Goal: Information Seeking & Learning: Learn about a topic

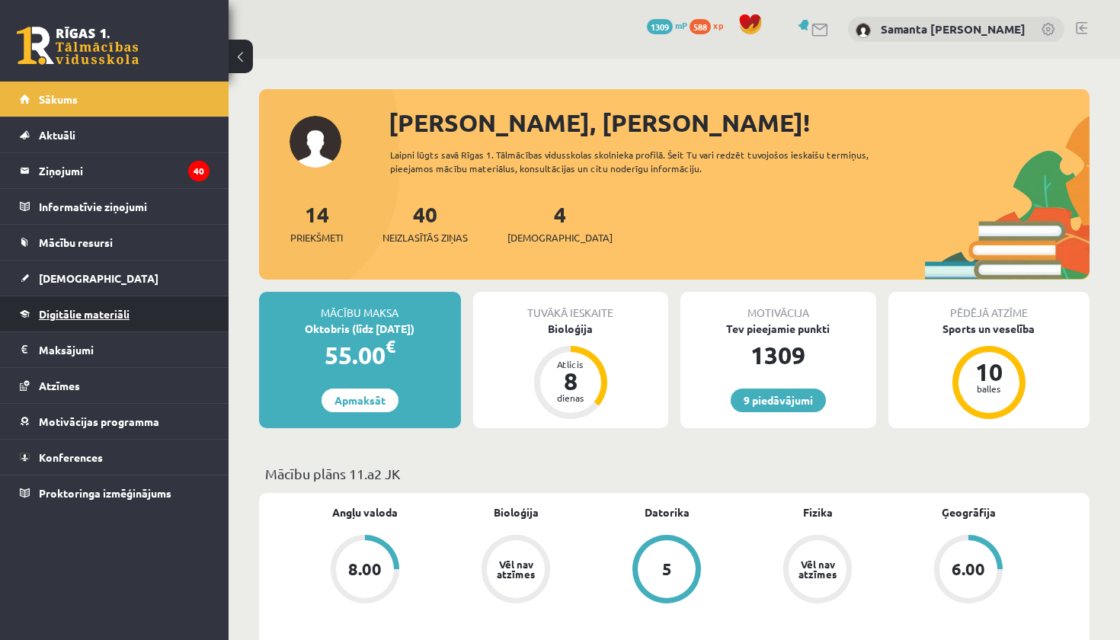
click at [107, 315] on span "Digitālie materiāli" at bounding box center [84, 314] width 91 height 14
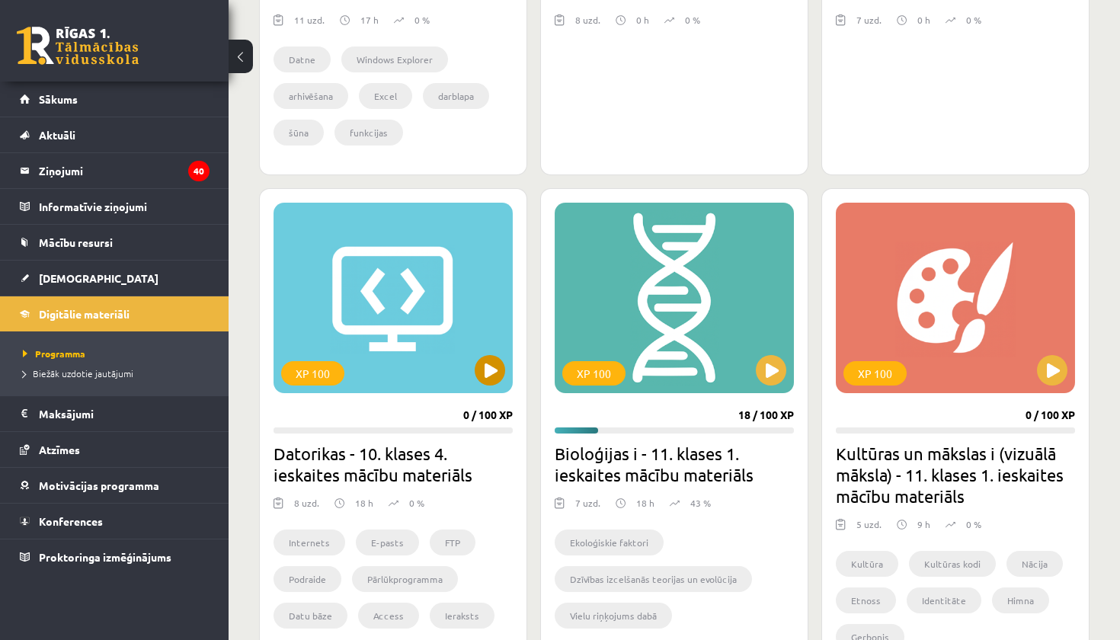
scroll to position [737, 0]
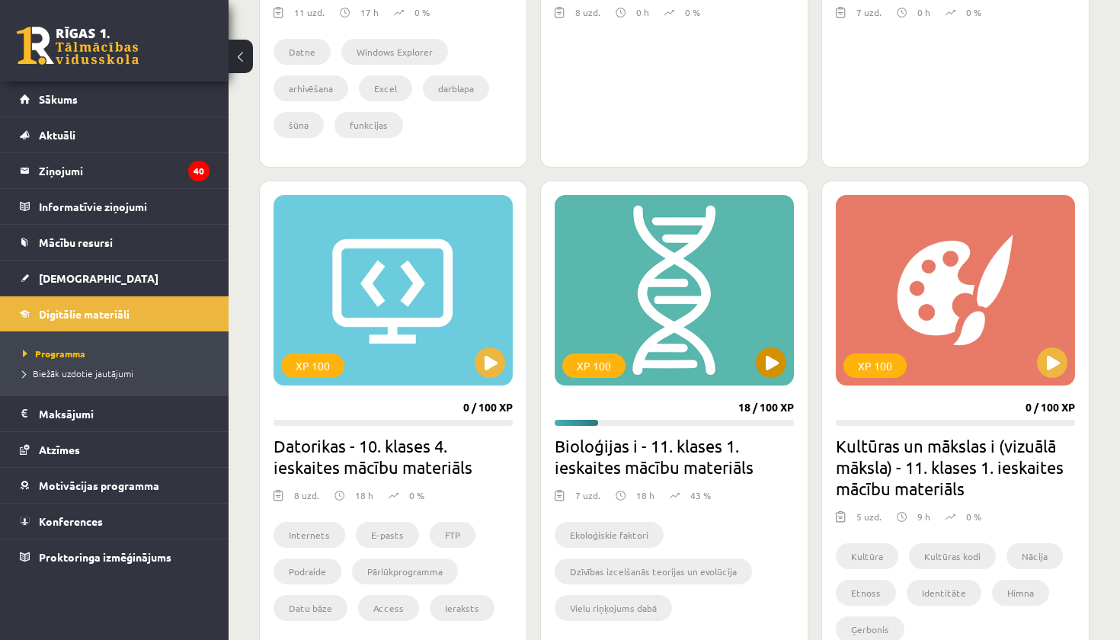
click at [766, 362] on button at bounding box center [771, 362] width 30 height 30
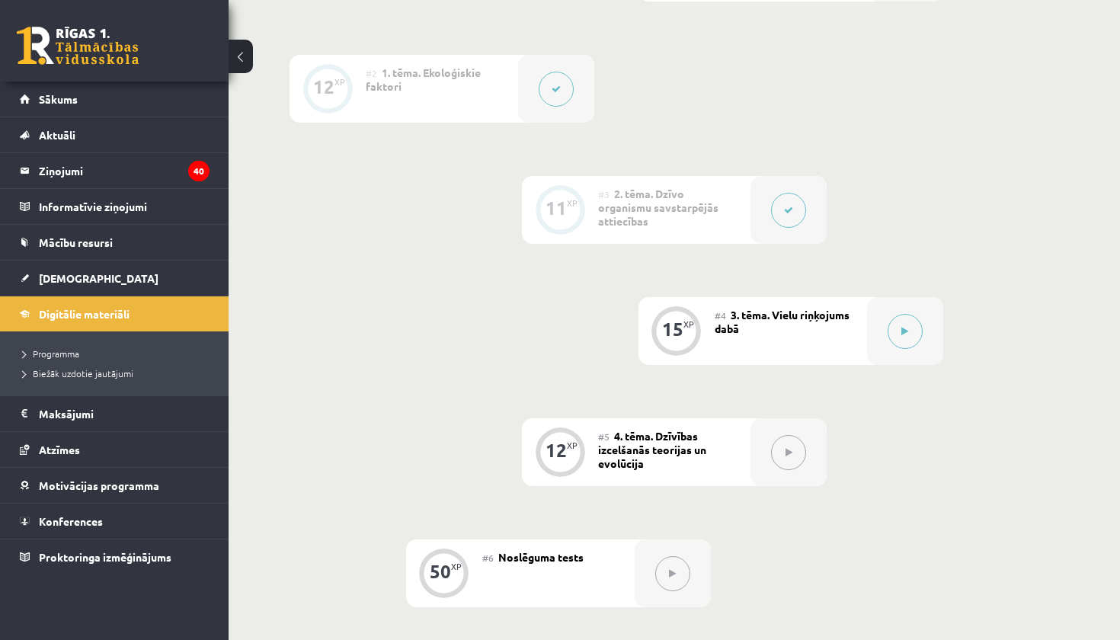
scroll to position [532, 0]
click at [807, 219] on div at bounding box center [788, 208] width 76 height 68
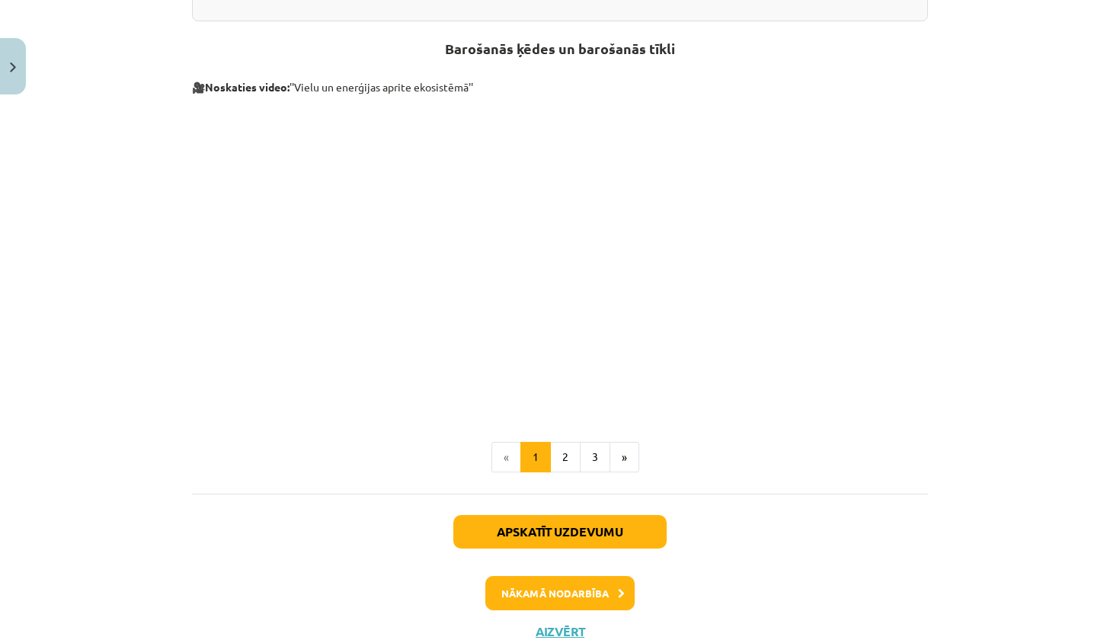
scroll to position [643, 0]
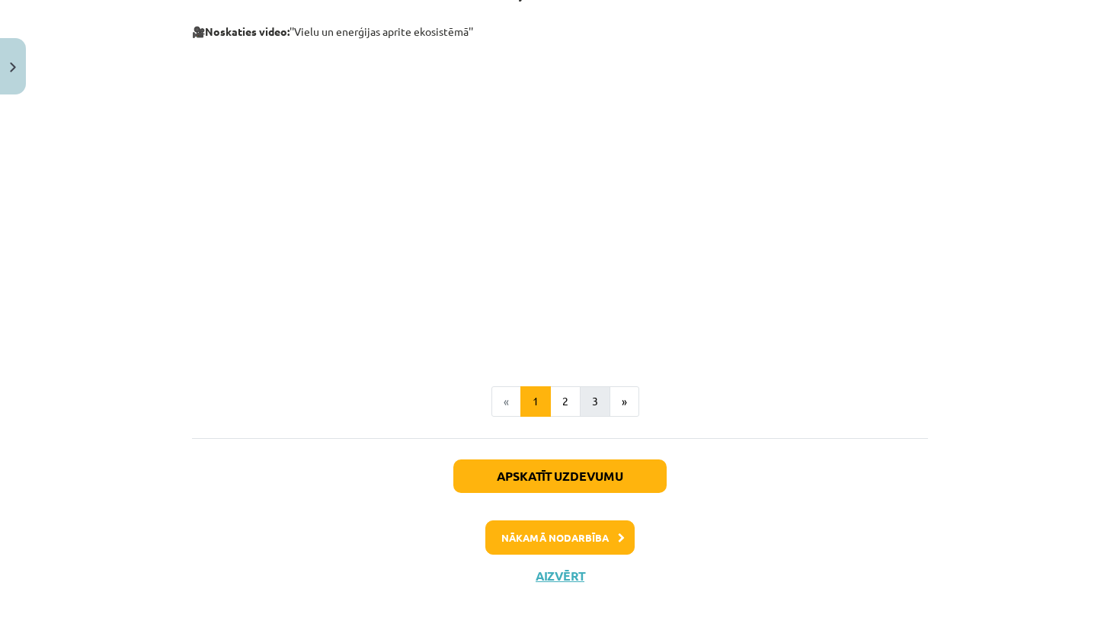
click at [586, 398] on button "3" at bounding box center [595, 401] width 30 height 30
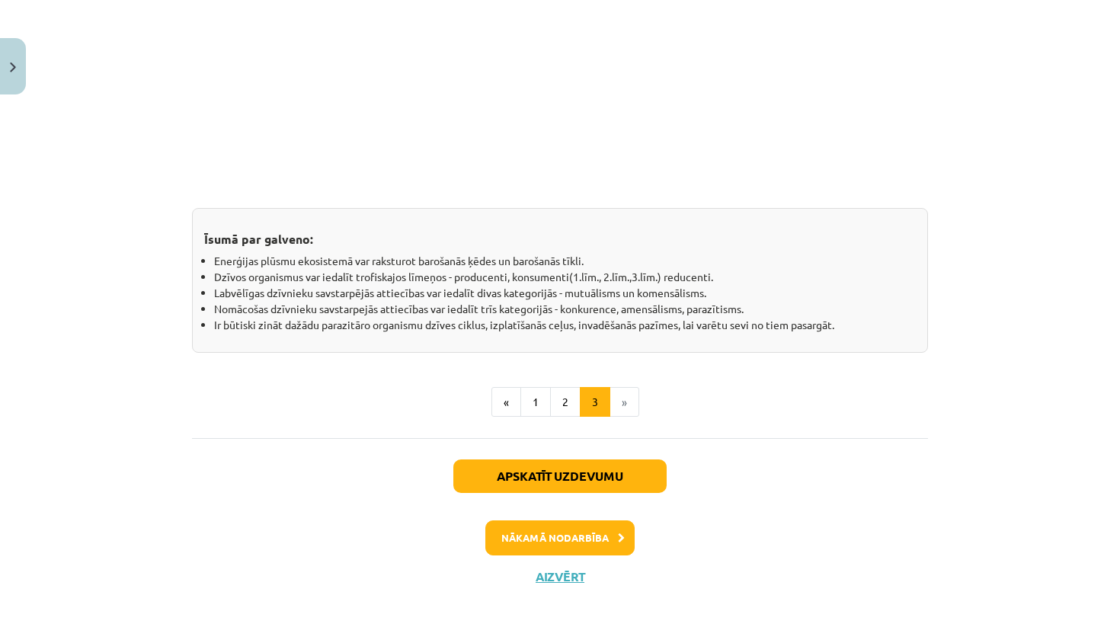
scroll to position [1278, 0]
click at [562, 578] on button "Aizvērt" at bounding box center [560, 577] width 58 height 15
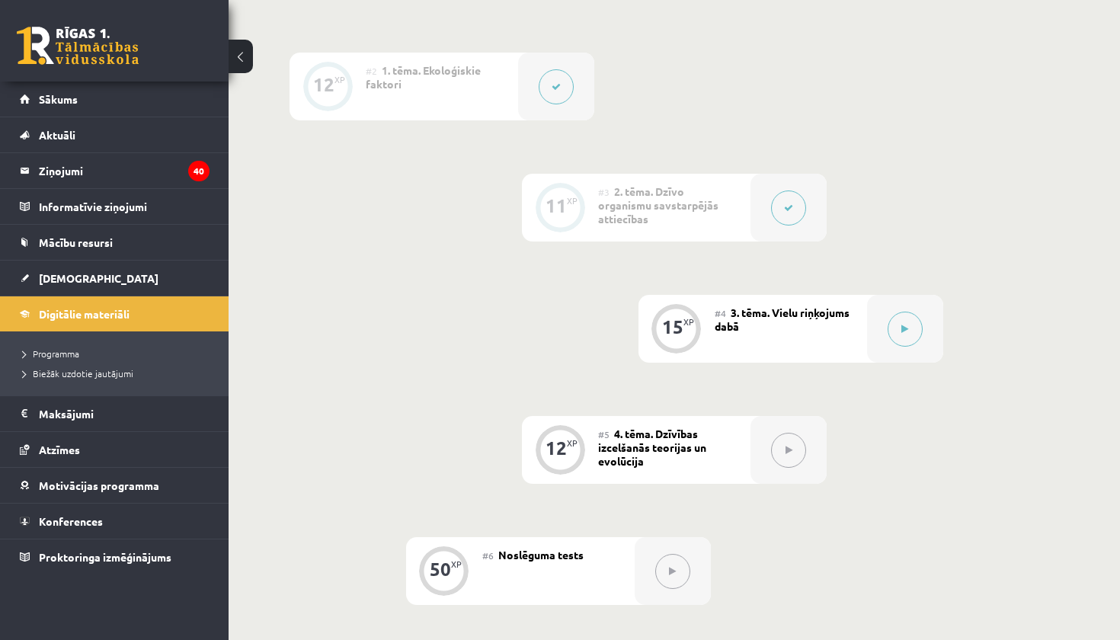
scroll to position [536, 0]
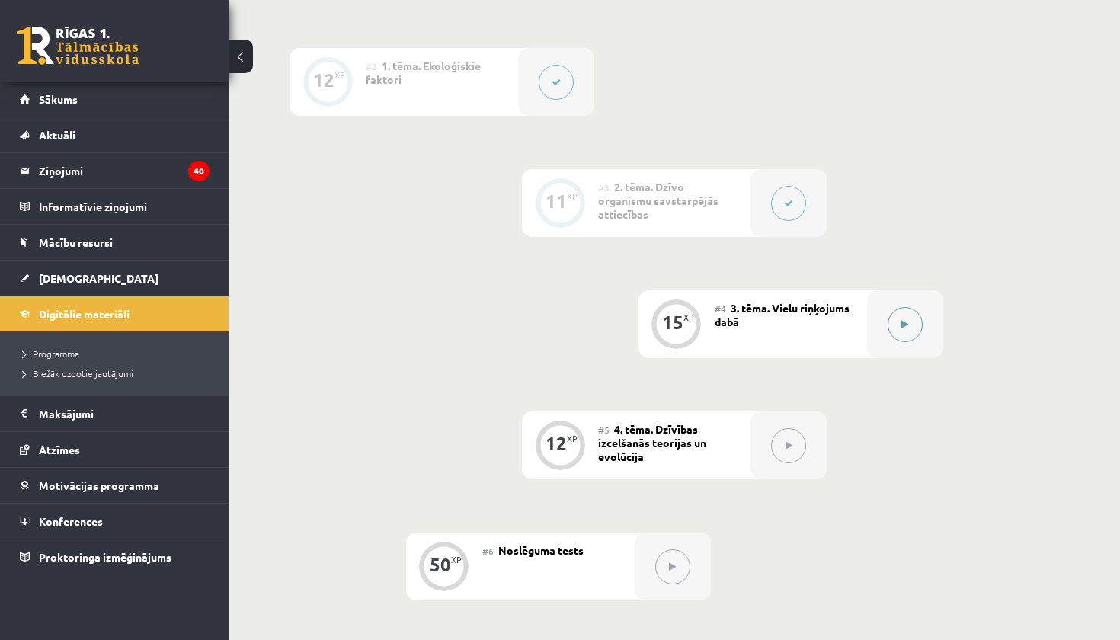
click at [906, 323] on icon at bounding box center [904, 324] width 7 height 9
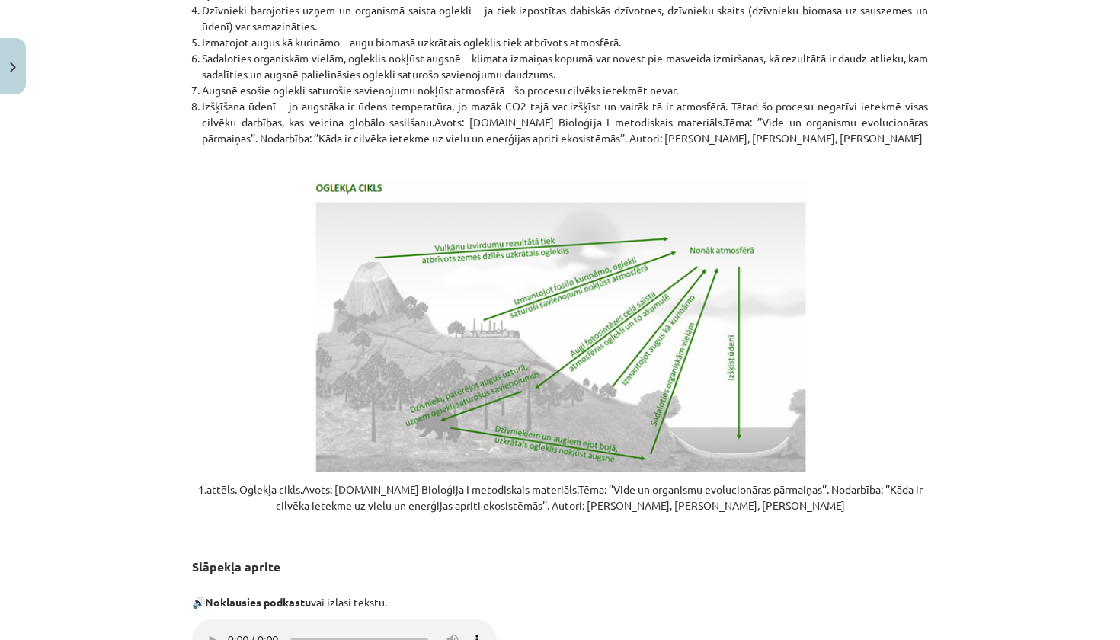
scroll to position [1189, 0]
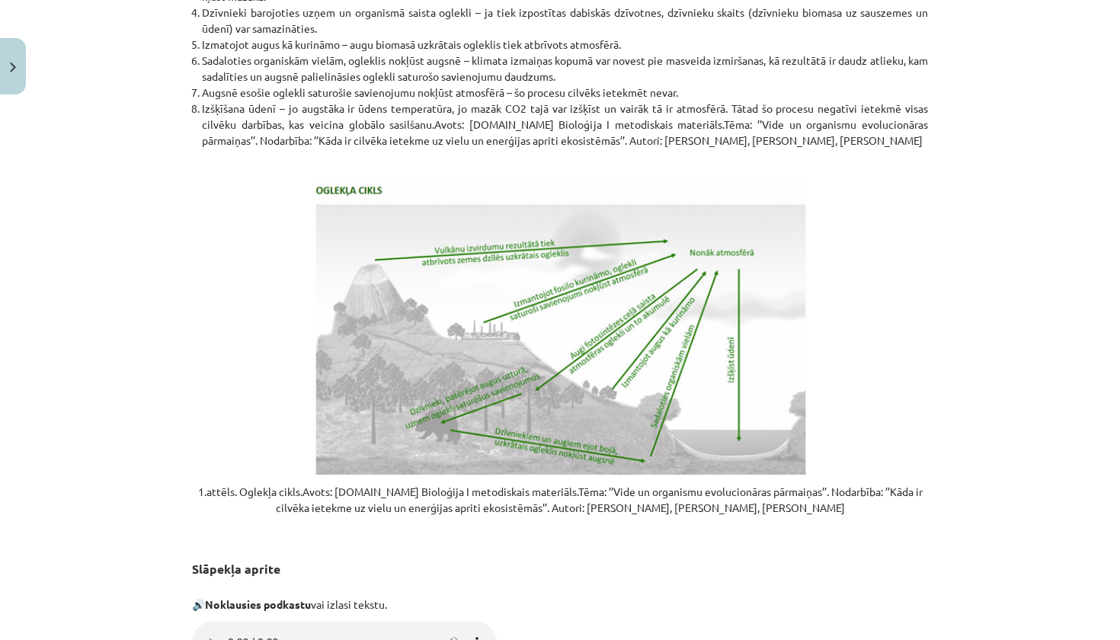
click at [643, 316] on img at bounding box center [559, 327] width 495 height 293
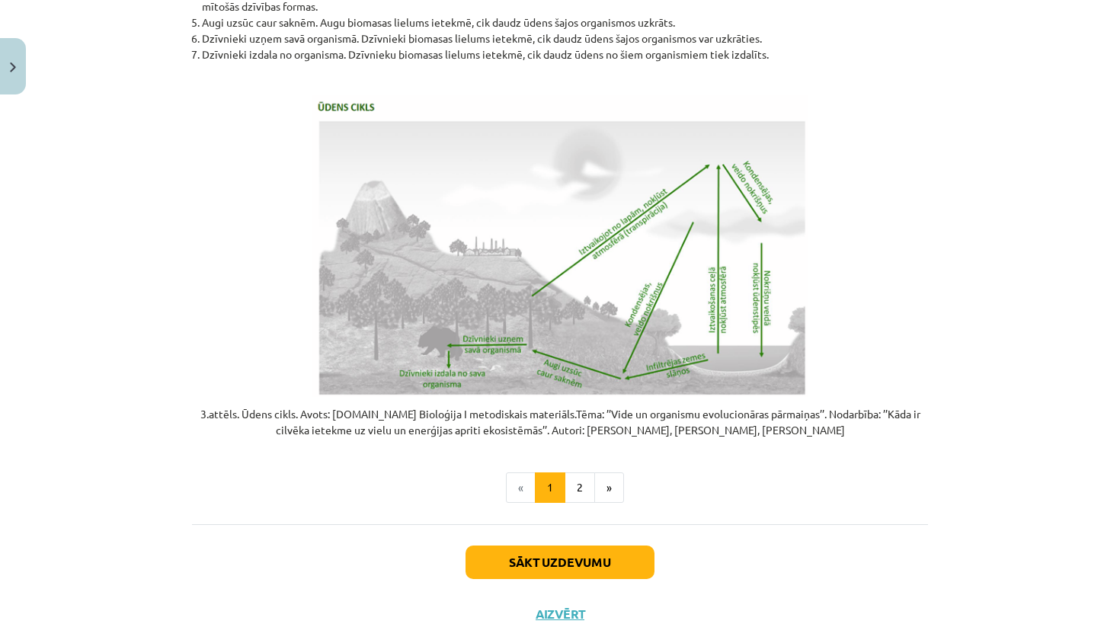
scroll to position [2979, 0]
click at [580, 474] on button "2" at bounding box center [579, 489] width 30 height 30
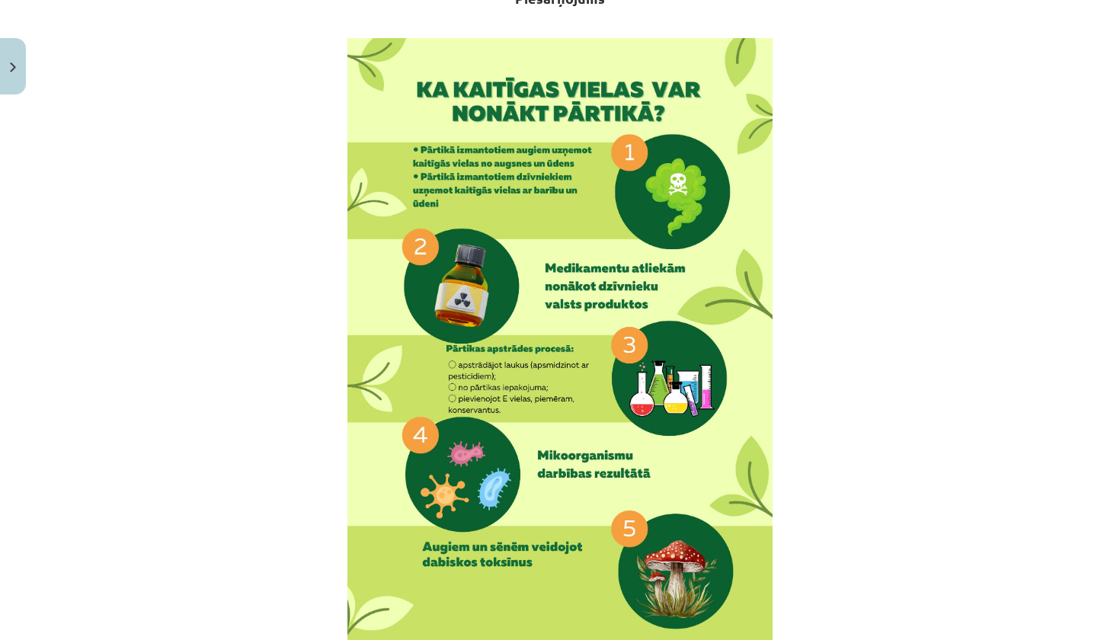
scroll to position [272, 0]
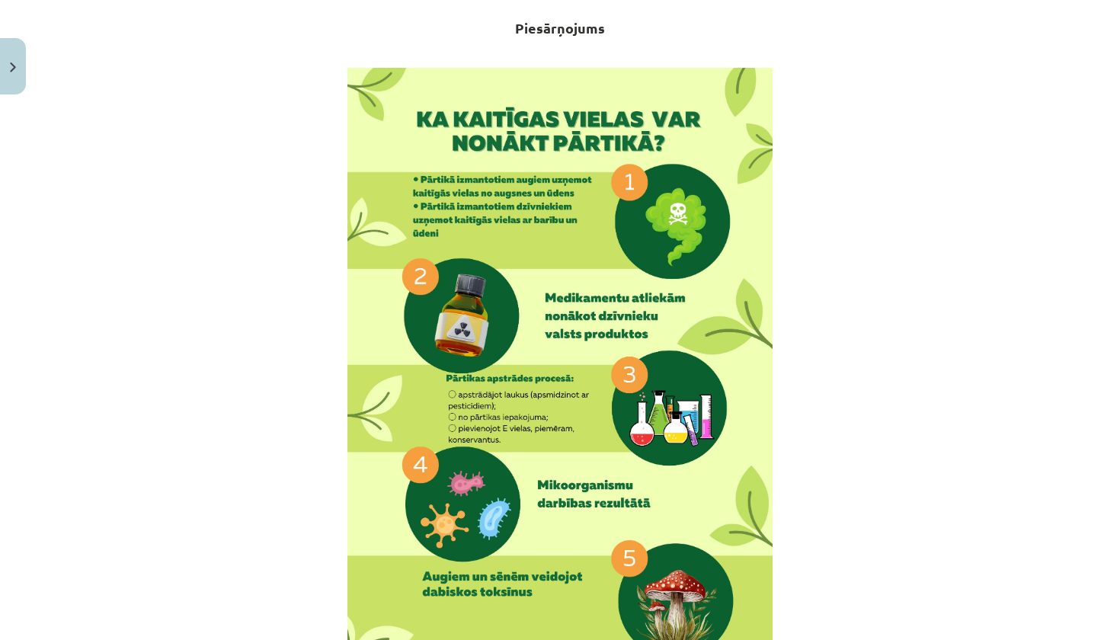
click at [746, 392] on img at bounding box center [559, 369] width 425 height 602
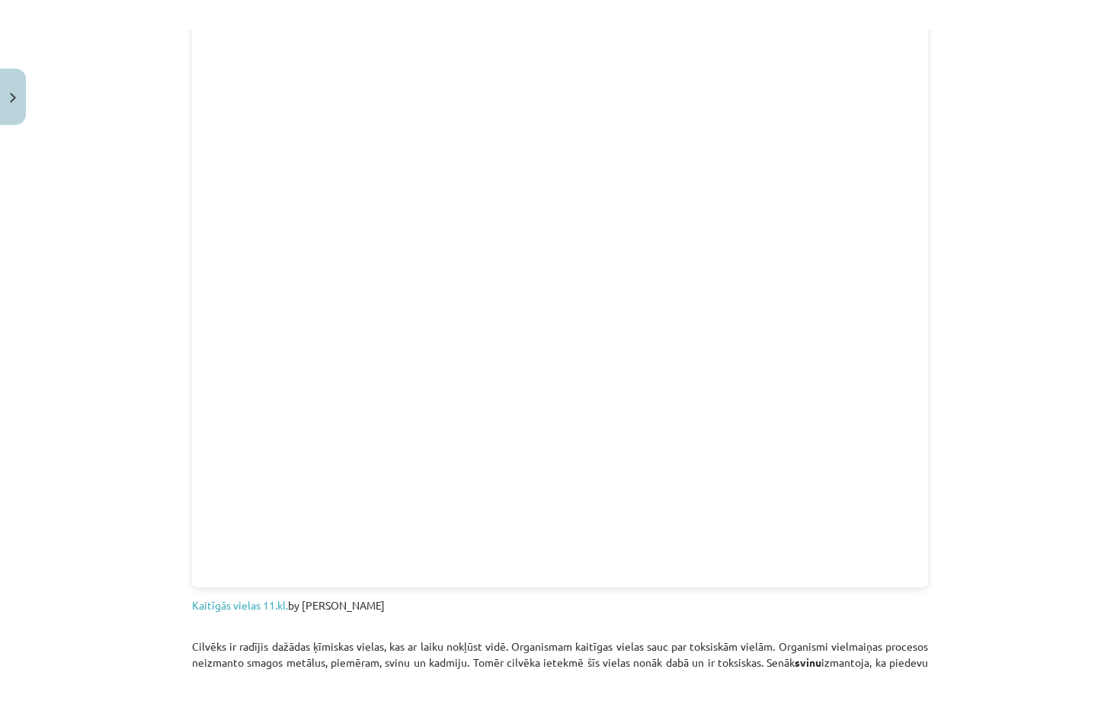
scroll to position [487, 0]
